Goal: Task Accomplishment & Management: Use online tool/utility

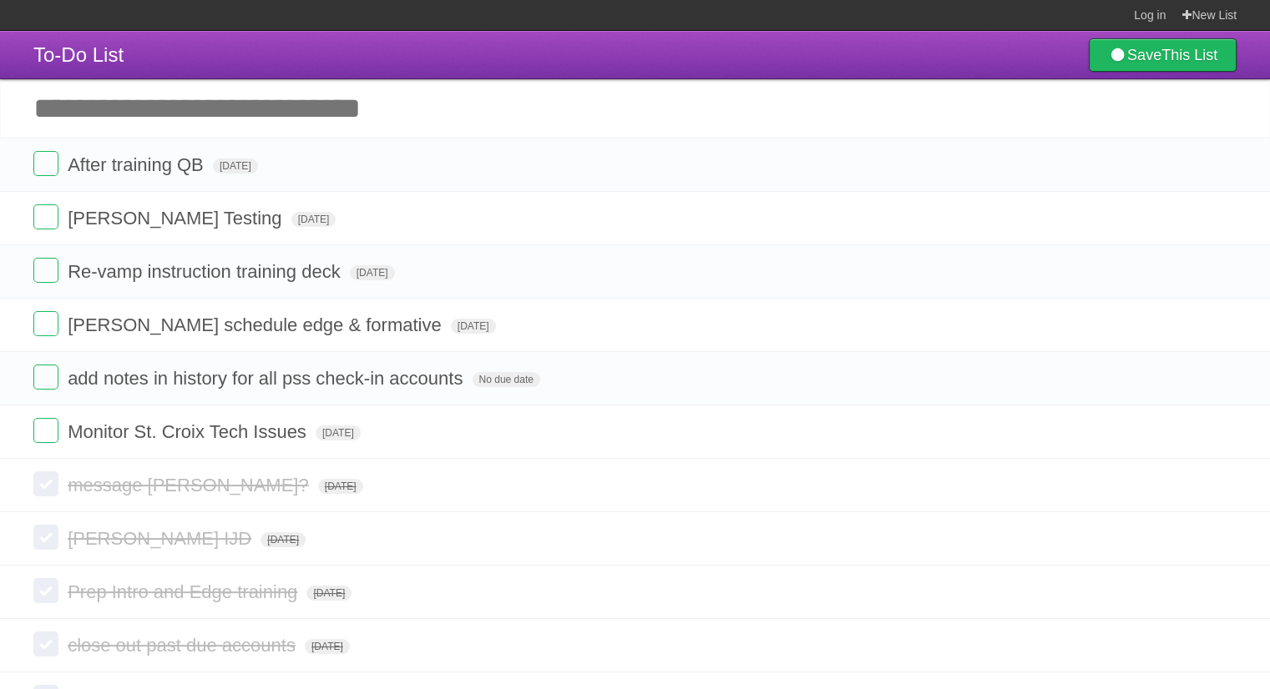
click at [46, 160] on label at bounding box center [45, 163] width 25 height 25
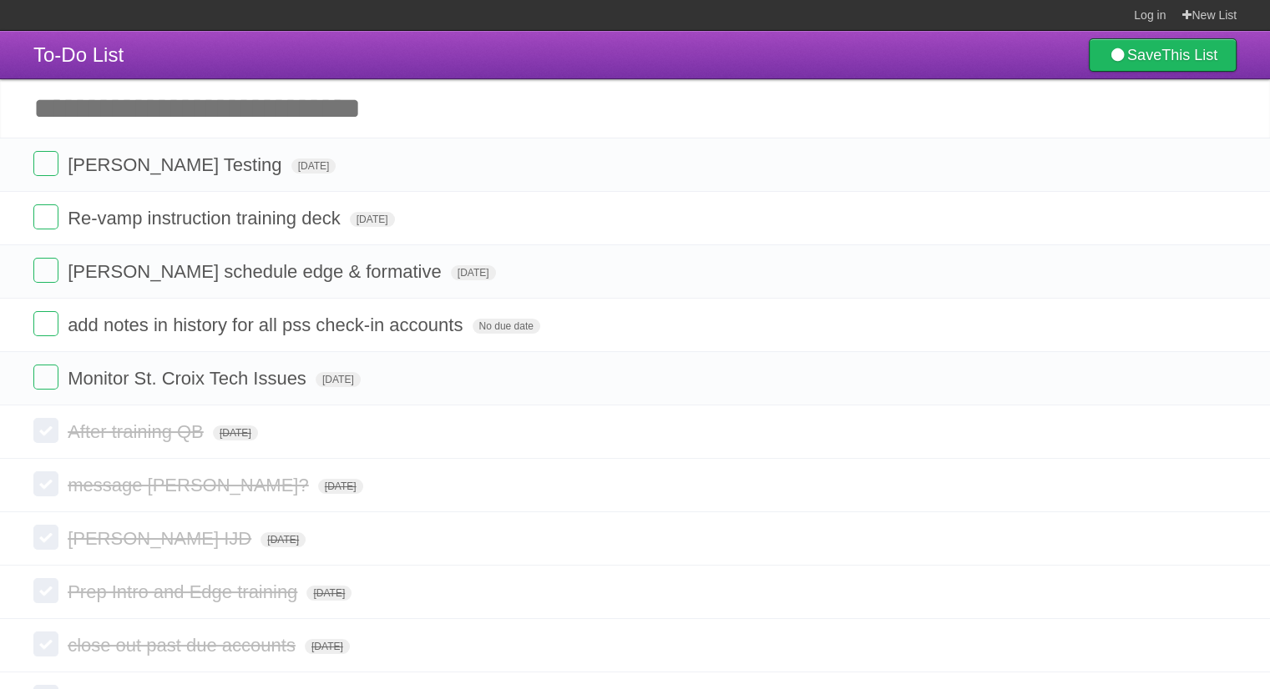
click at [327, 116] on input "Add another task" at bounding box center [635, 108] width 1270 height 58
type input "**********"
click input "*********" at bounding box center [0, 0] width 0 height 0
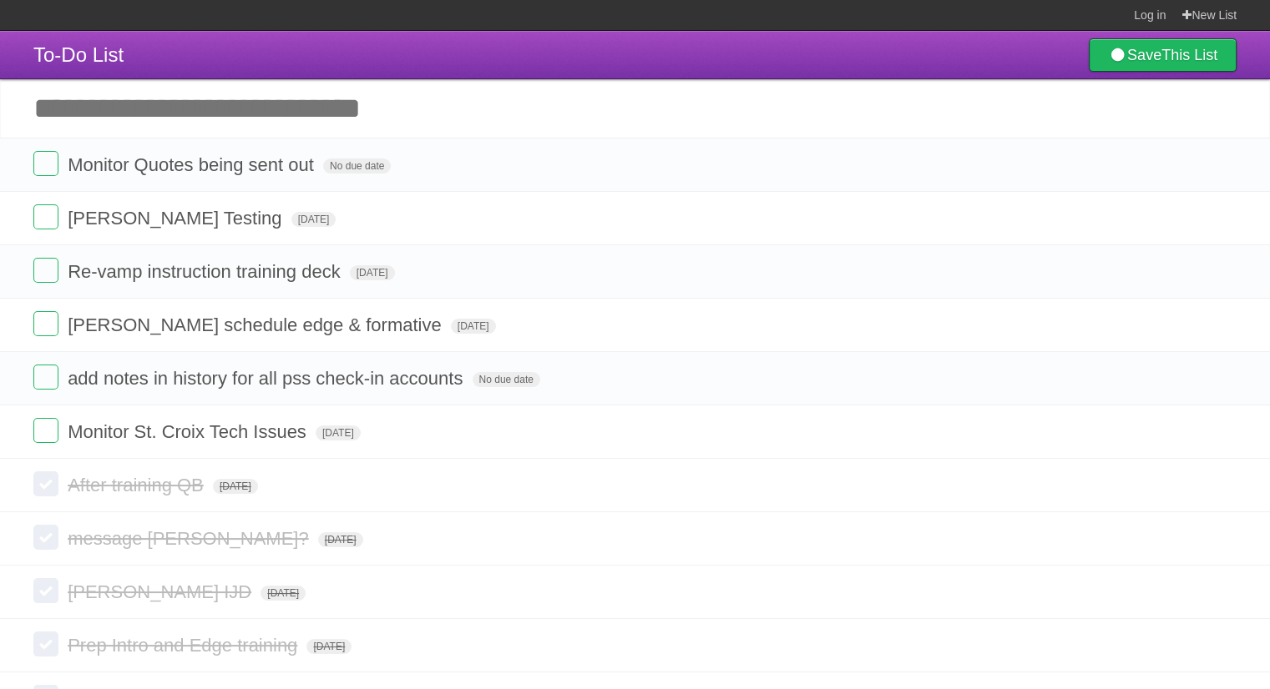
click at [1223, 485] on icon at bounding box center [1220, 486] width 23 height 28
click at [1222, 596] on icon at bounding box center [1220, 592] width 23 height 28
click at [1215, 651] on icon at bounding box center [1220, 646] width 23 height 28
click at [1222, 644] on icon at bounding box center [1220, 646] width 23 height 28
click at [1225, 651] on icon at bounding box center [1220, 646] width 23 height 28
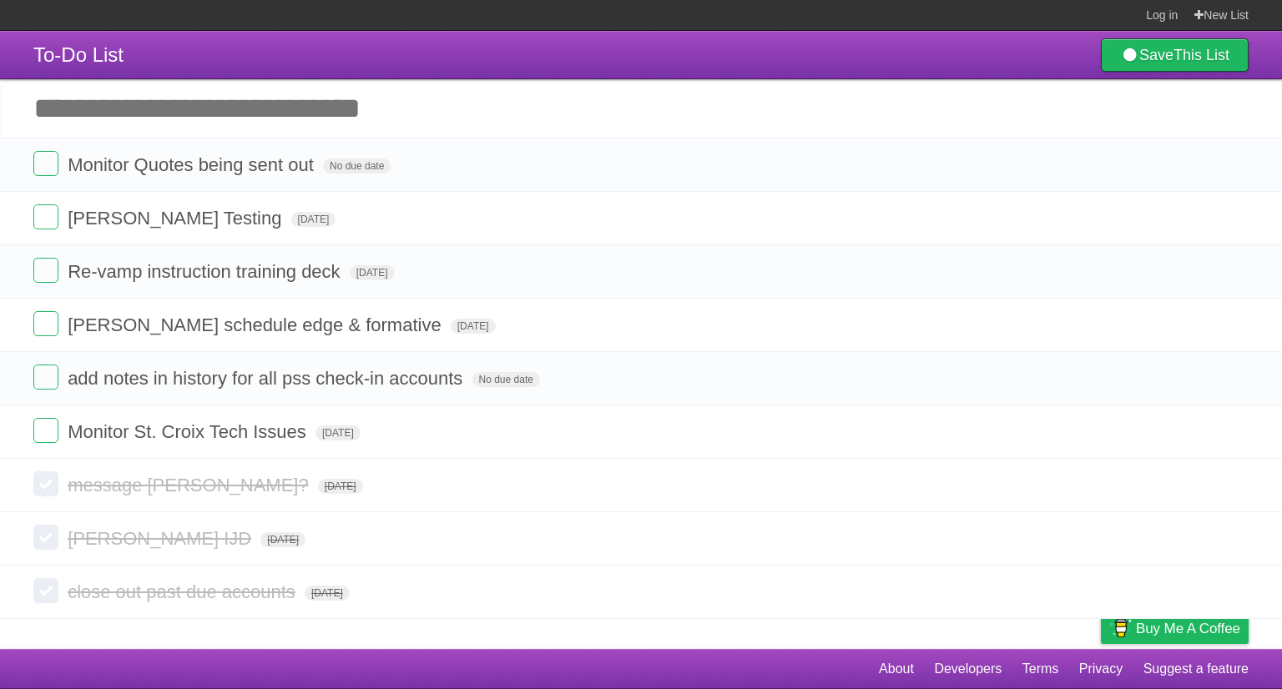
click at [1231, 588] on icon at bounding box center [1233, 592] width 23 height 28
click at [1229, 542] on icon at bounding box center [1233, 539] width 23 height 28
